Goal: Communication & Community: Answer question/provide support

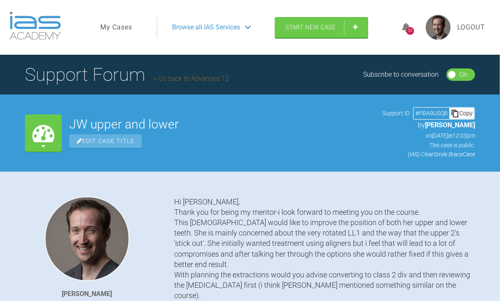
click at [411, 21] on div "53" at bounding box center [410, 27] width 31 height 19
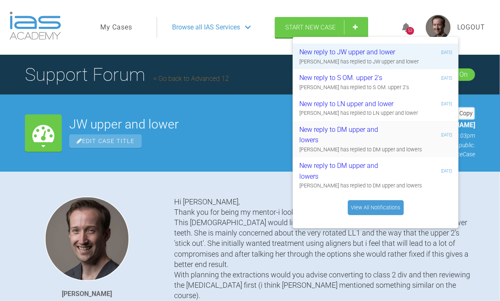
click at [355, 135] on div "New reply to DM upper and lowers" at bounding box center [348, 134] width 99 height 21
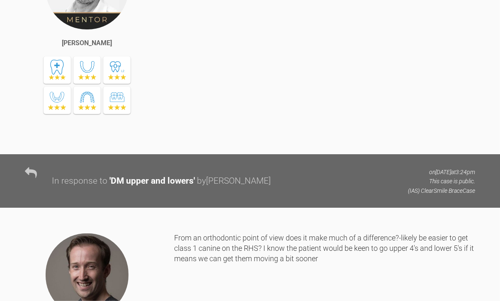
scroll to position [951, 0]
